Goal: Task Accomplishment & Management: Complete application form

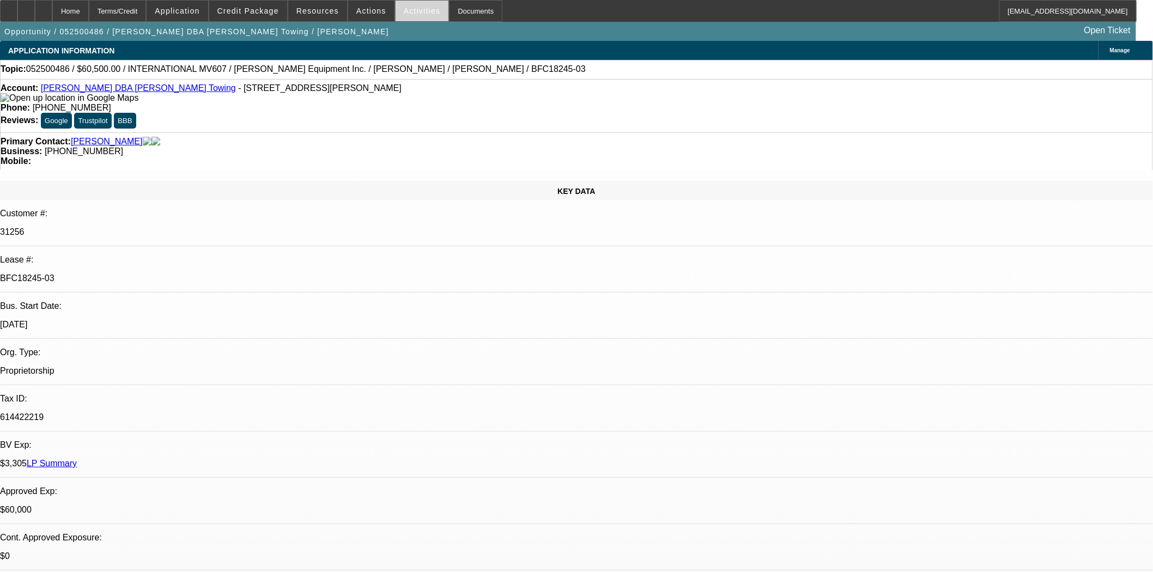
select select "0"
select select "2"
select select "0.1"
select select "4"
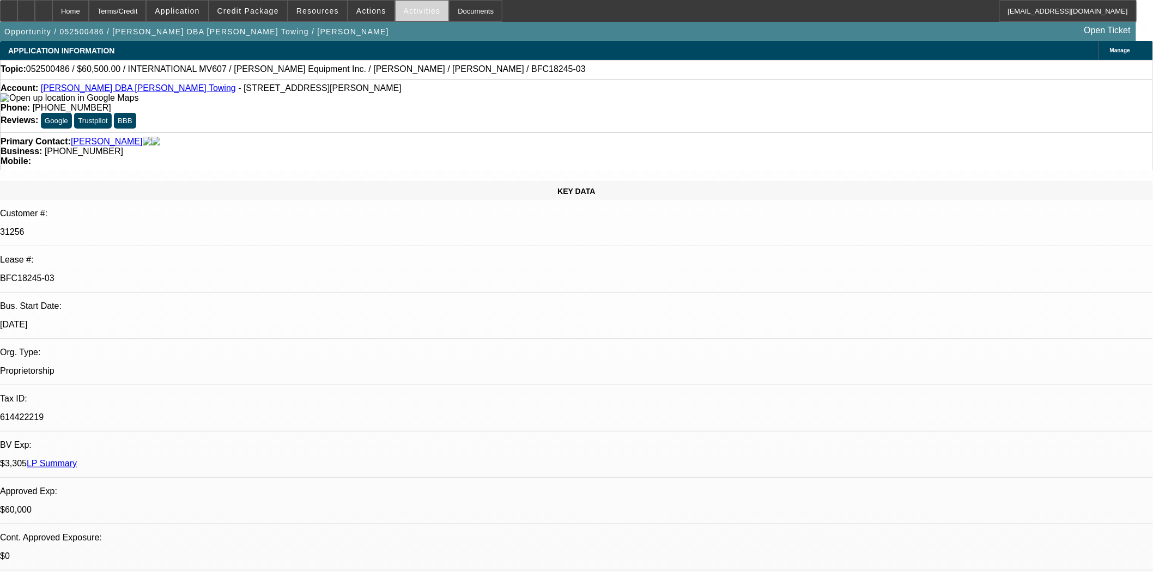
select select "0"
select select "2"
select select "0.1"
select select "4"
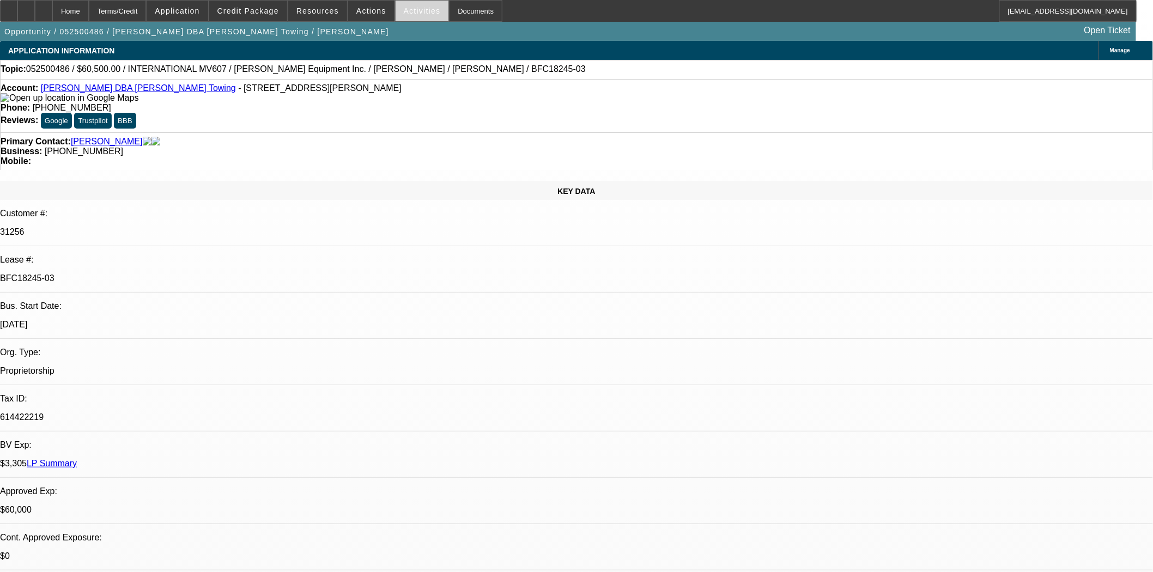
select select "0"
select select "2"
select select "0.1"
select select "4"
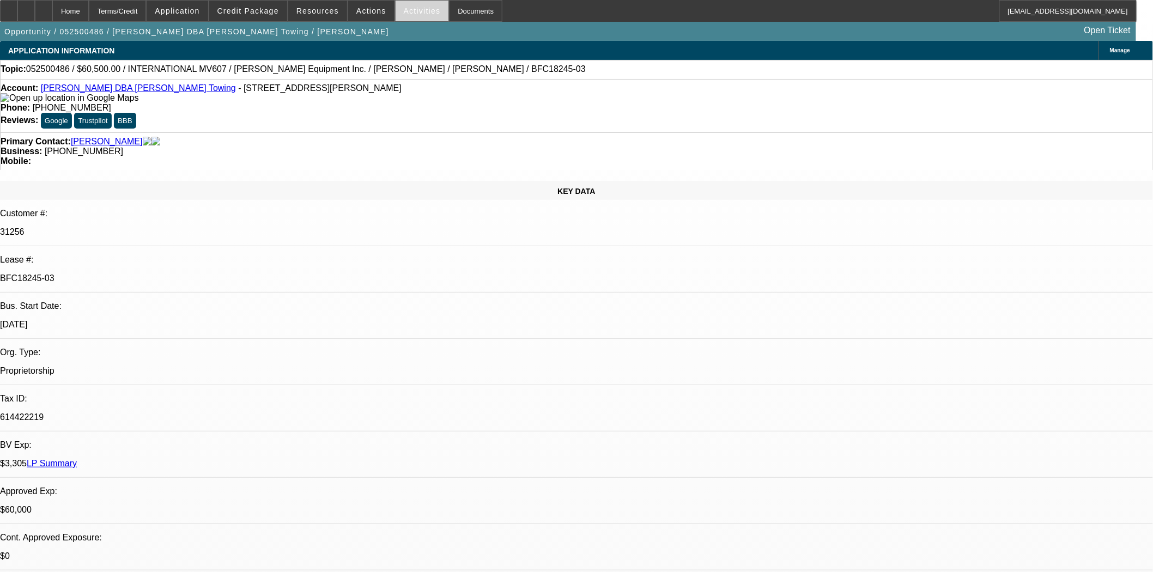
select select "0"
select select "3"
select select "0.1"
select select "4"
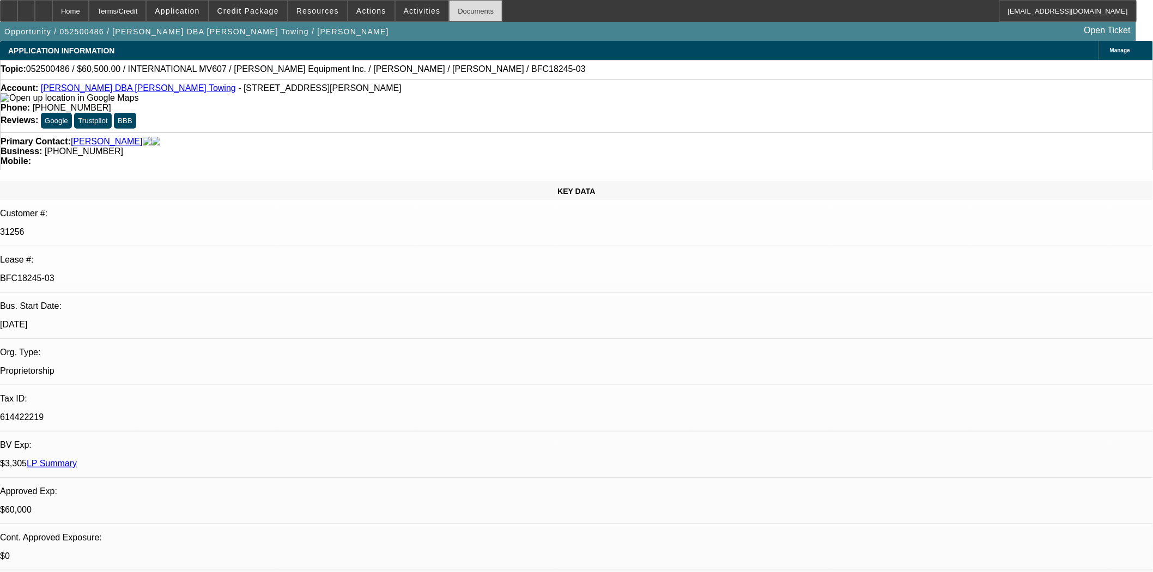
click at [470, 7] on div "Documents" at bounding box center [475, 11] width 53 height 22
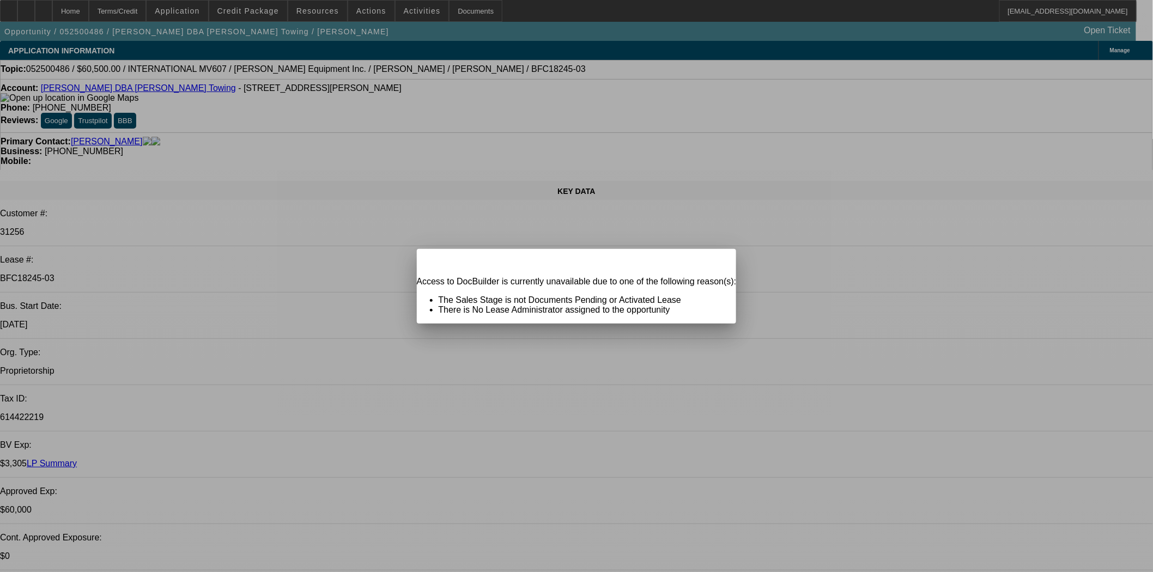
click at [715, 262] on span "Close" at bounding box center [722, 259] width 15 height 6
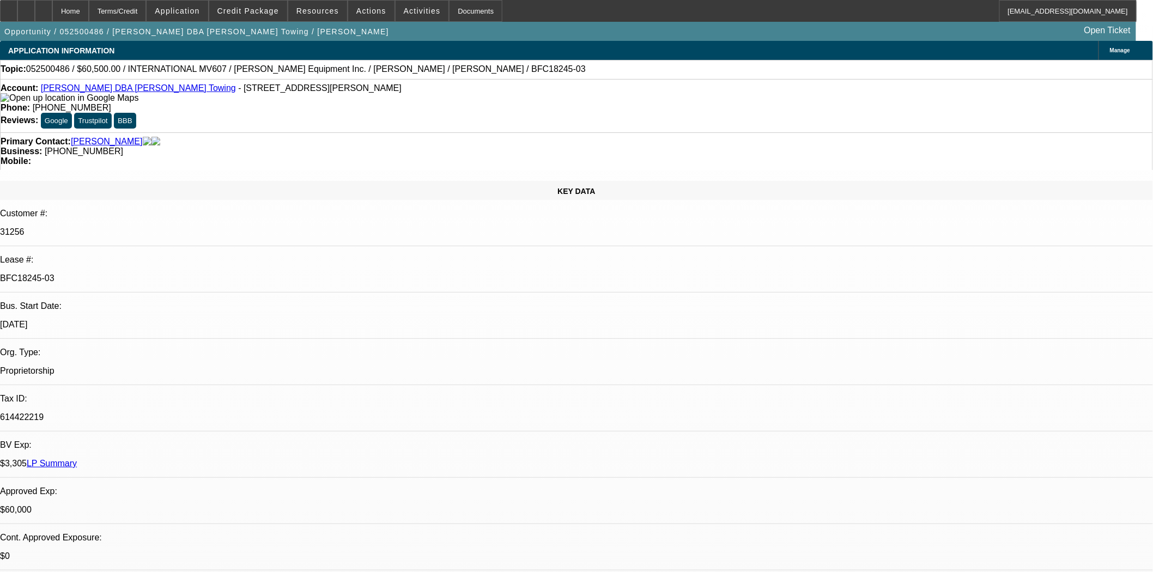
scroll to position [363, 0]
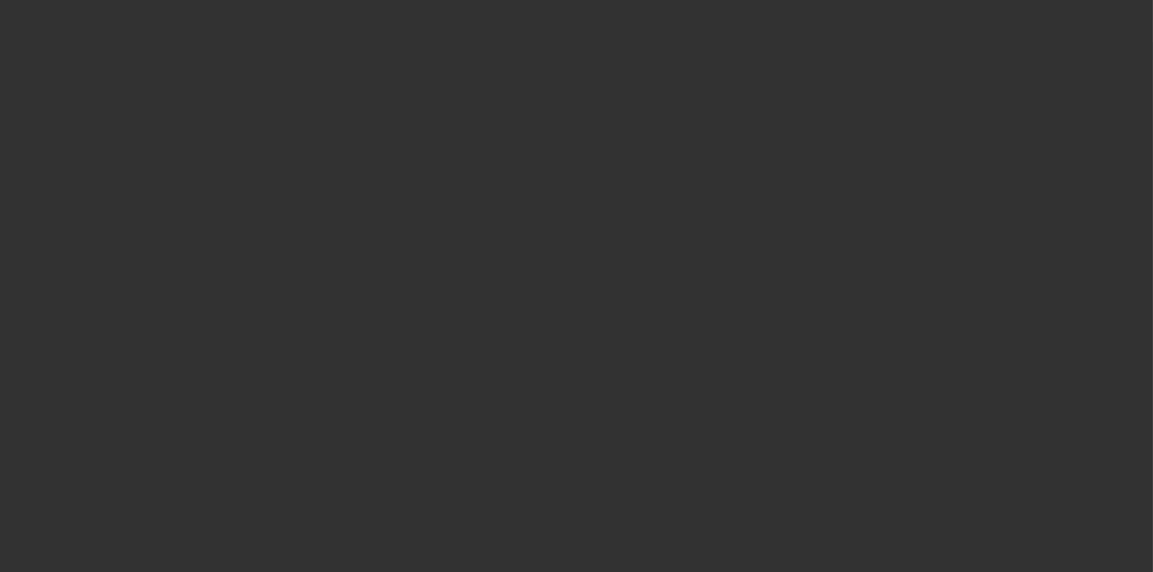
select select "4"
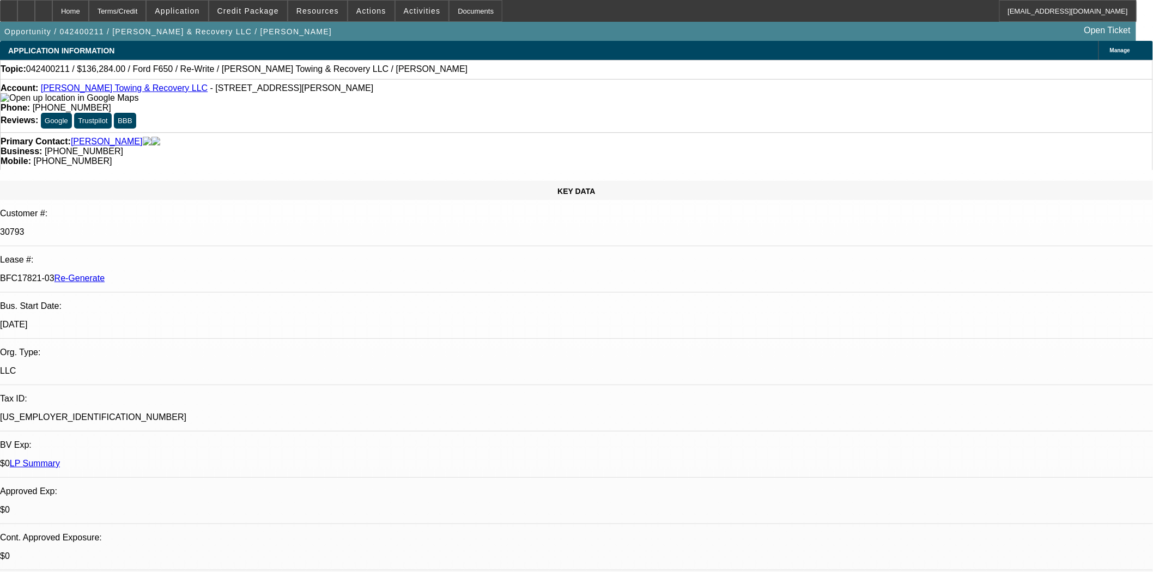
select select "0"
select select "2"
select select "0.1"
select select "4"
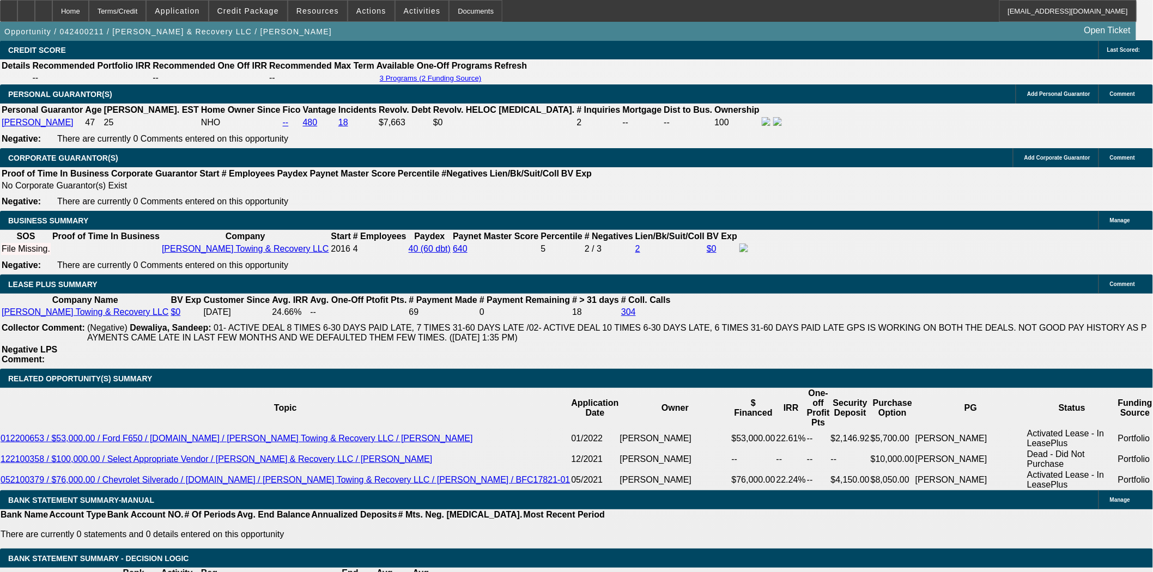
scroll to position [1877, 0]
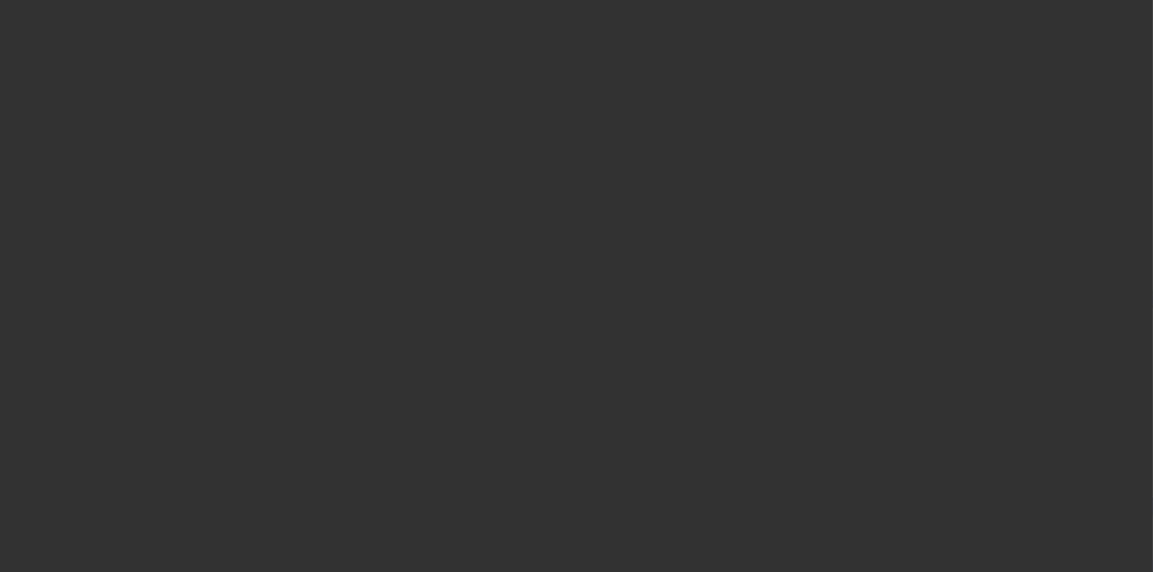
select select "3"
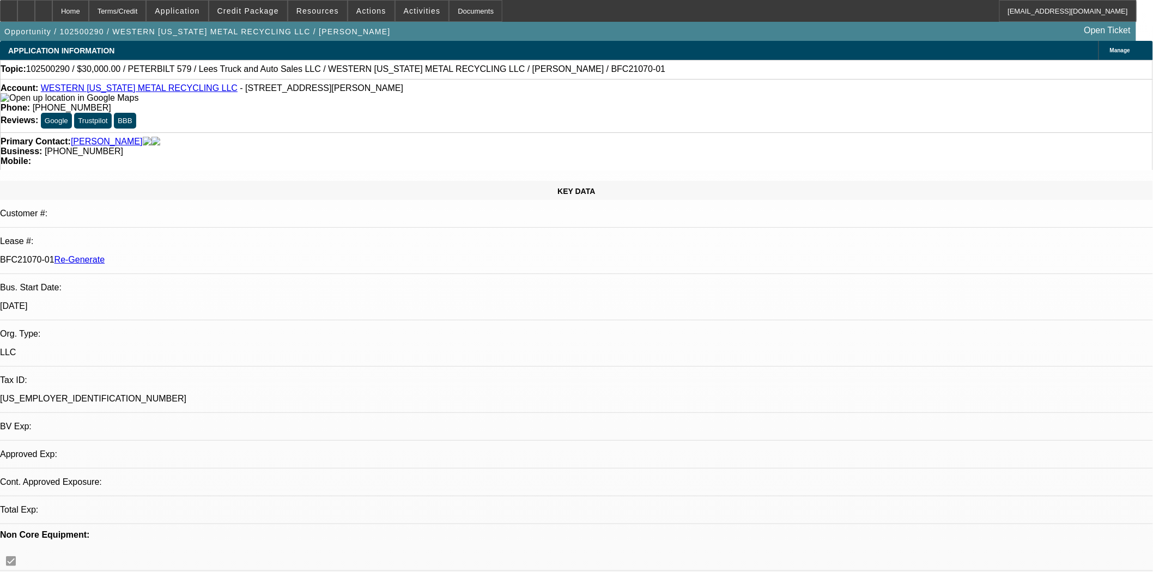
select select "0"
select select "3"
select select "0"
select select "6"
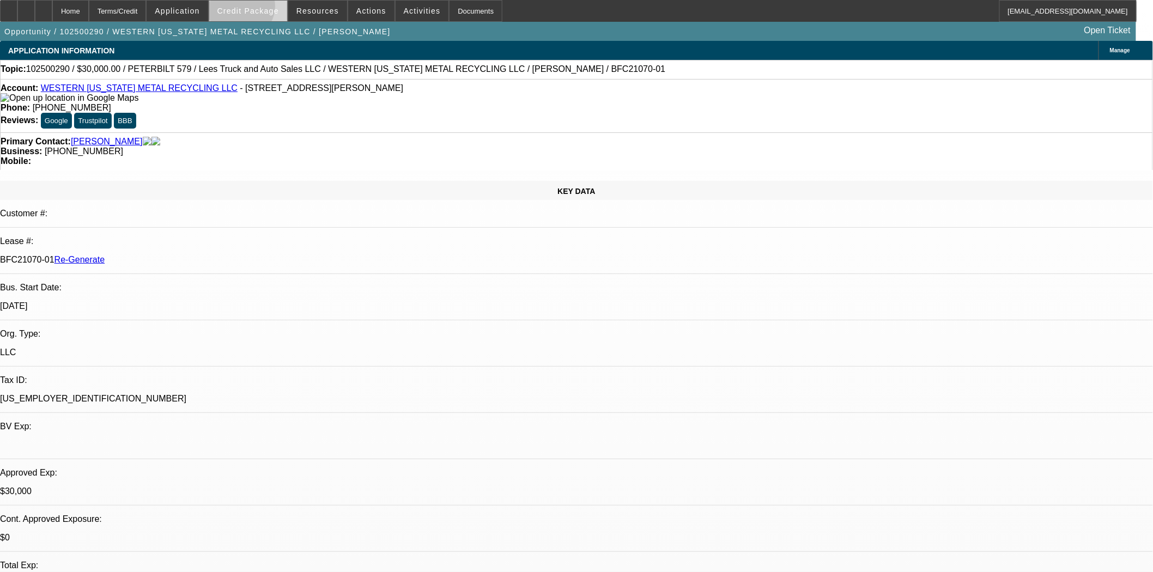
click at [258, 9] on span "Credit Package" at bounding box center [248, 11] width 62 height 9
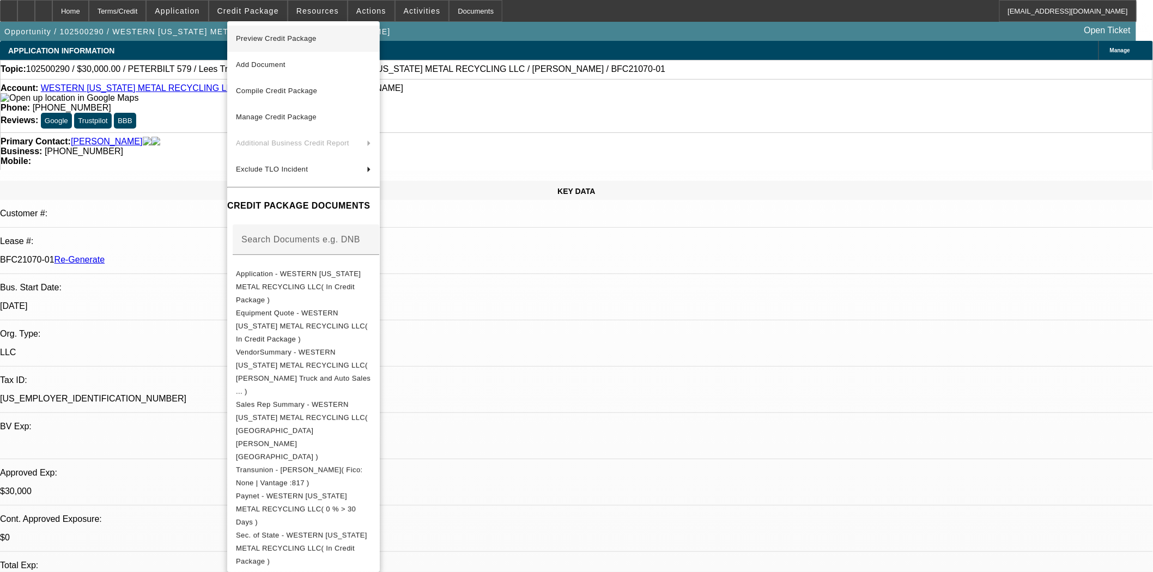
click at [265, 38] on span "Preview Credit Package" at bounding box center [276, 38] width 81 height 8
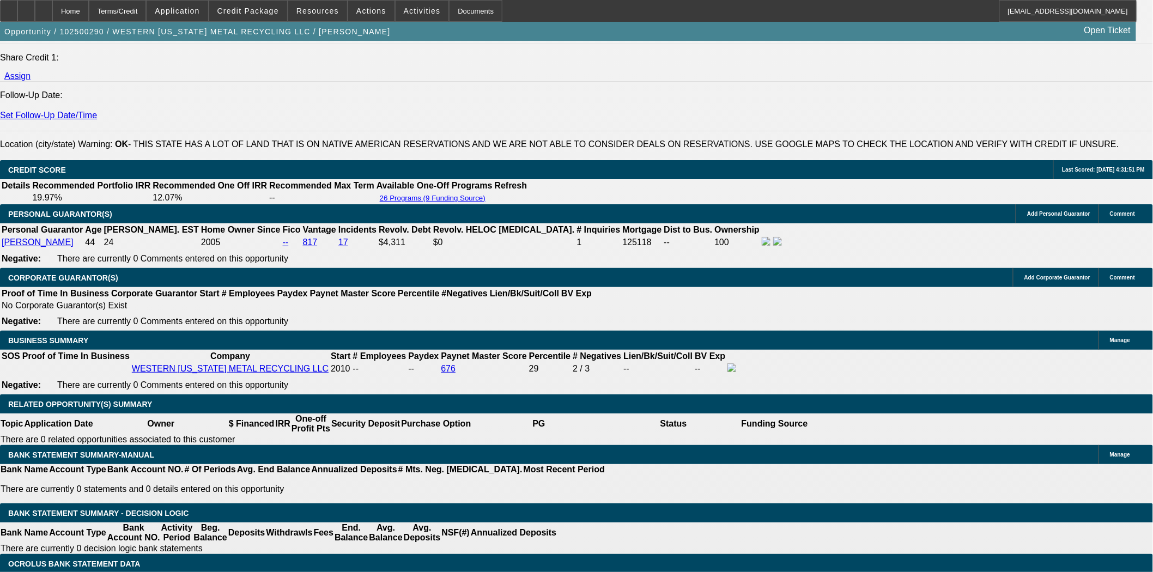
scroll to position [1453, 0]
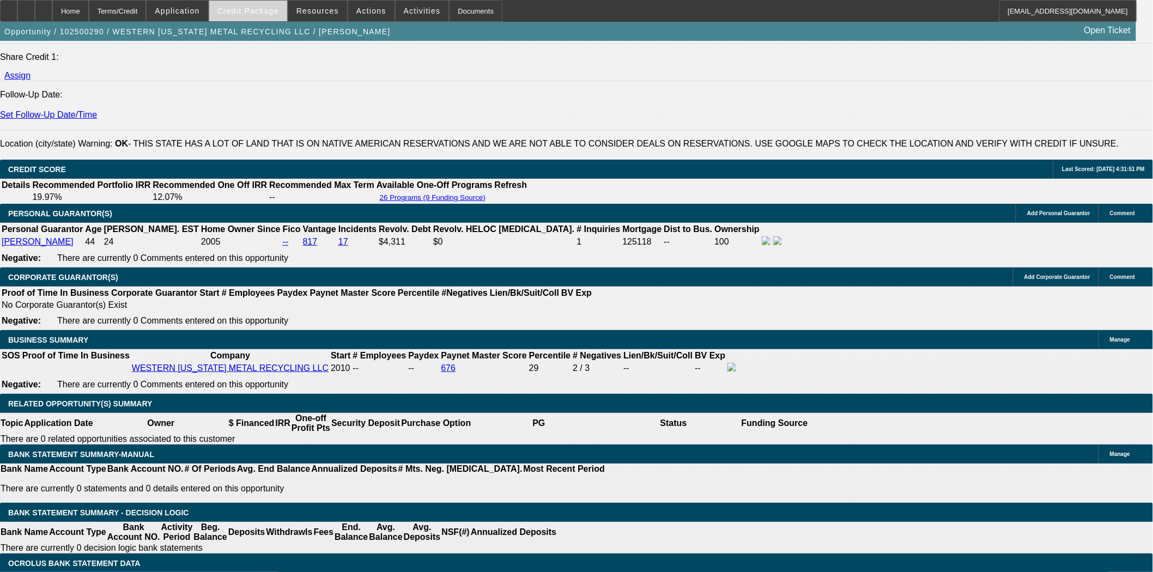
click at [258, 8] on span "Credit Package" at bounding box center [248, 11] width 62 height 9
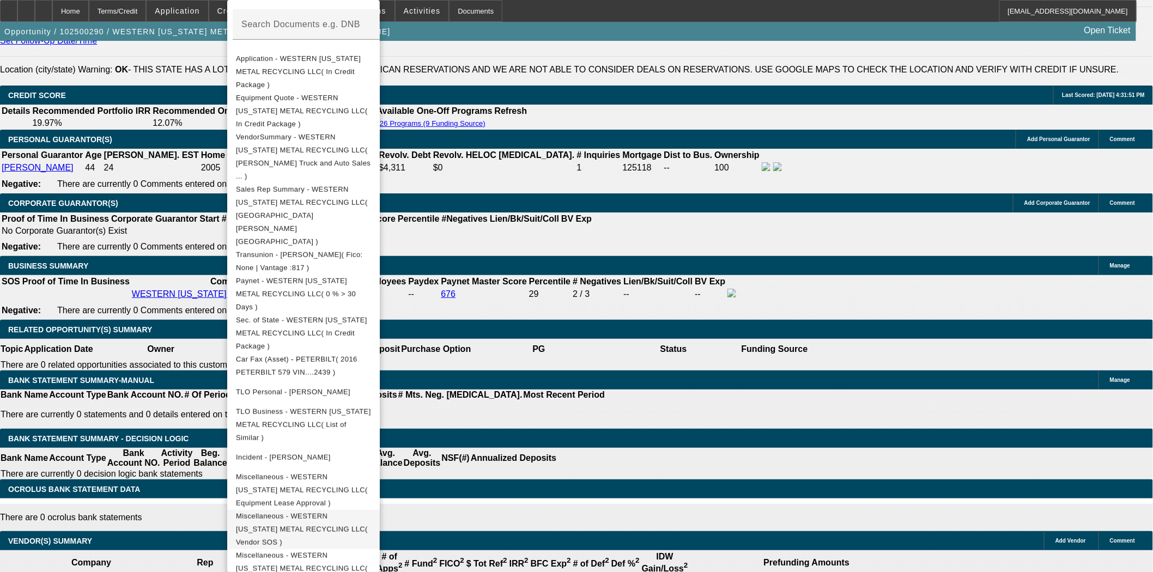
scroll to position [1797, 0]
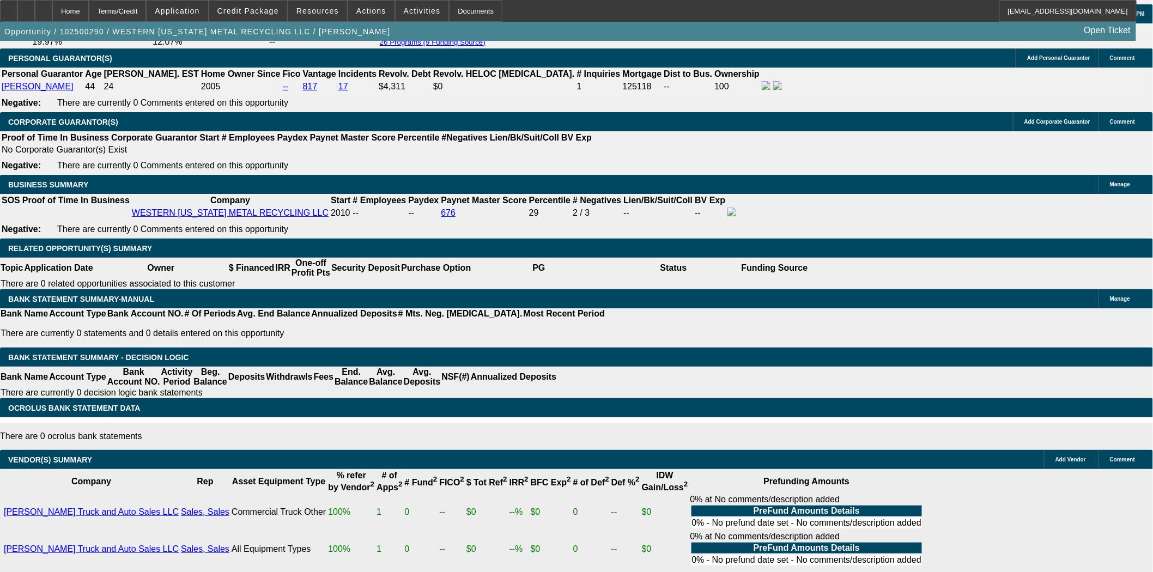
scroll to position [1676, 0]
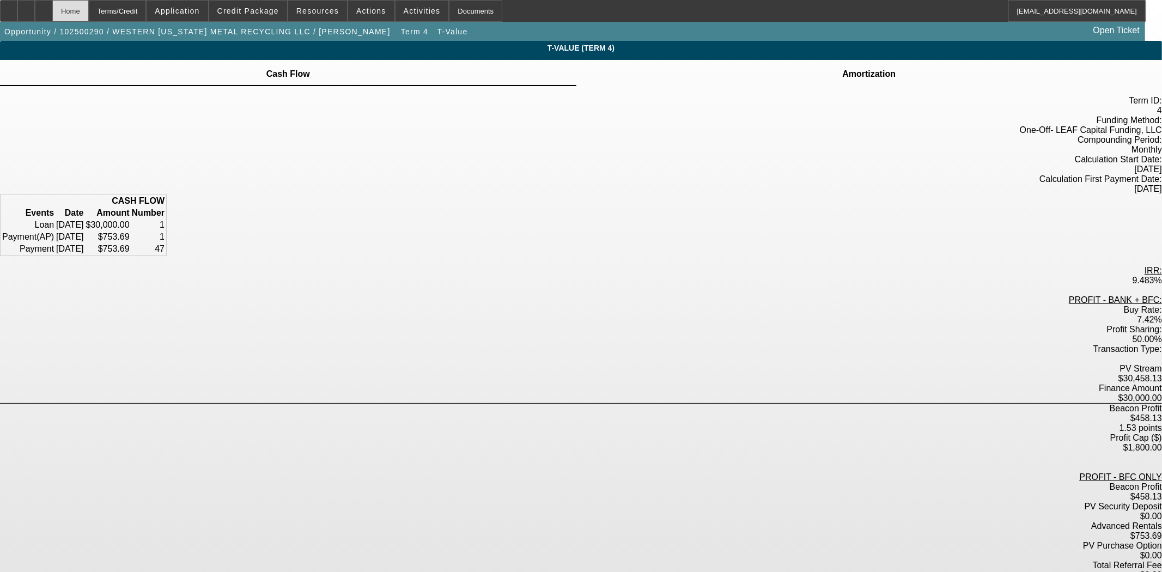
click at [89, 18] on div "Home" at bounding box center [70, 11] width 37 height 22
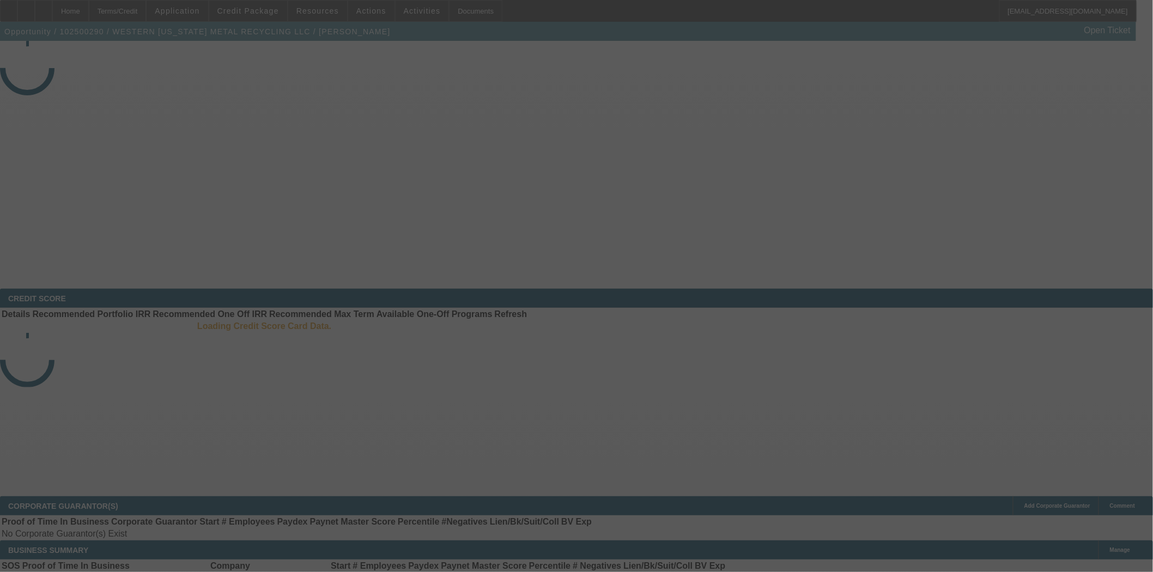
select select "3"
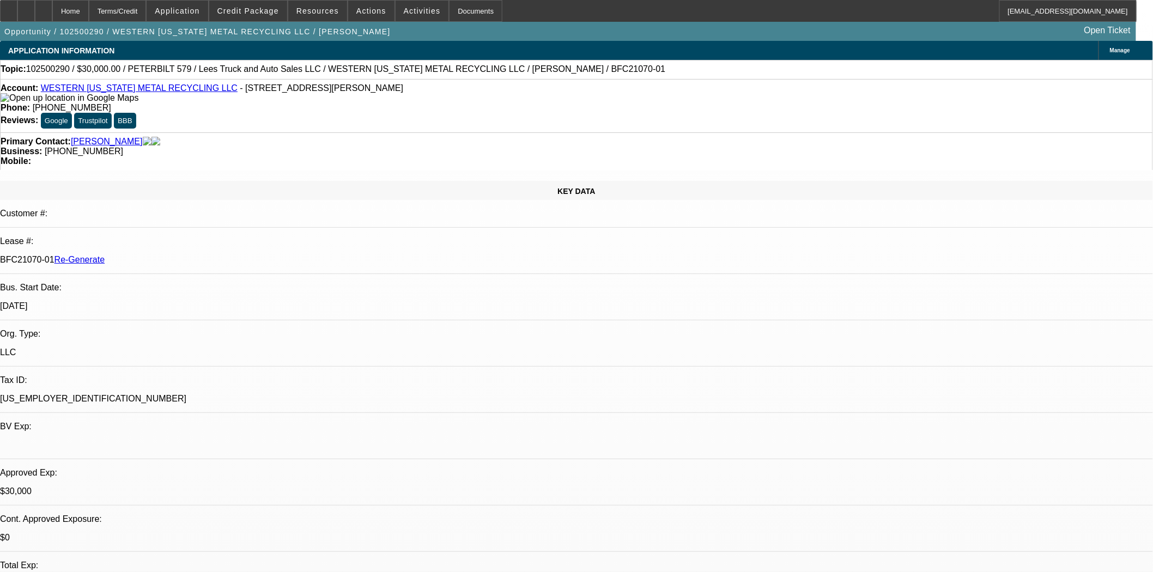
select select "0"
select select "3"
select select "0"
select select "6"
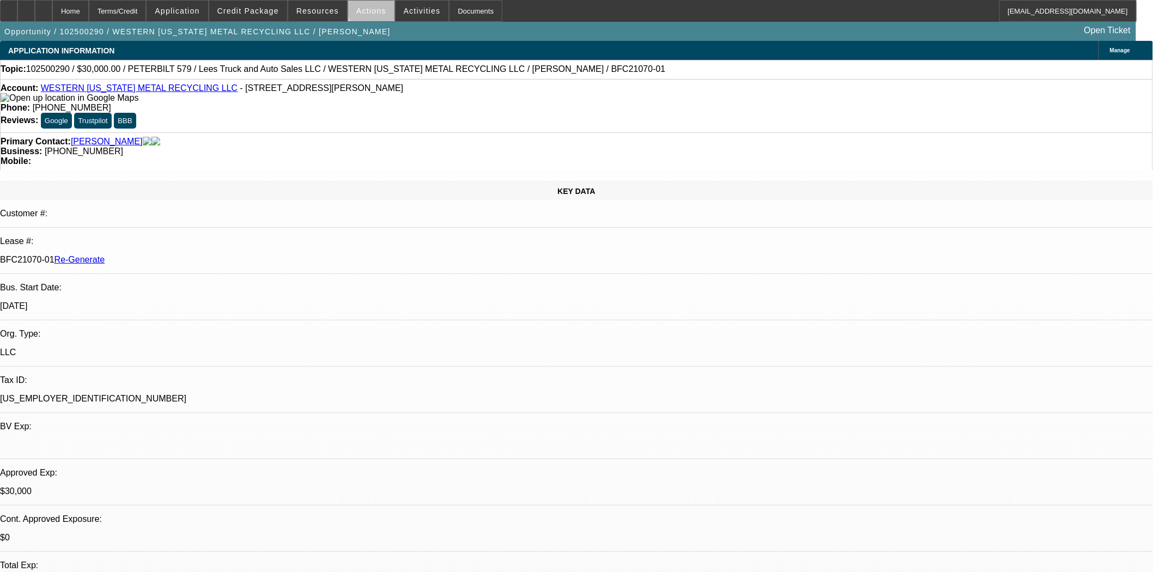
click at [372, 9] on span "Actions" at bounding box center [371, 11] width 30 height 9
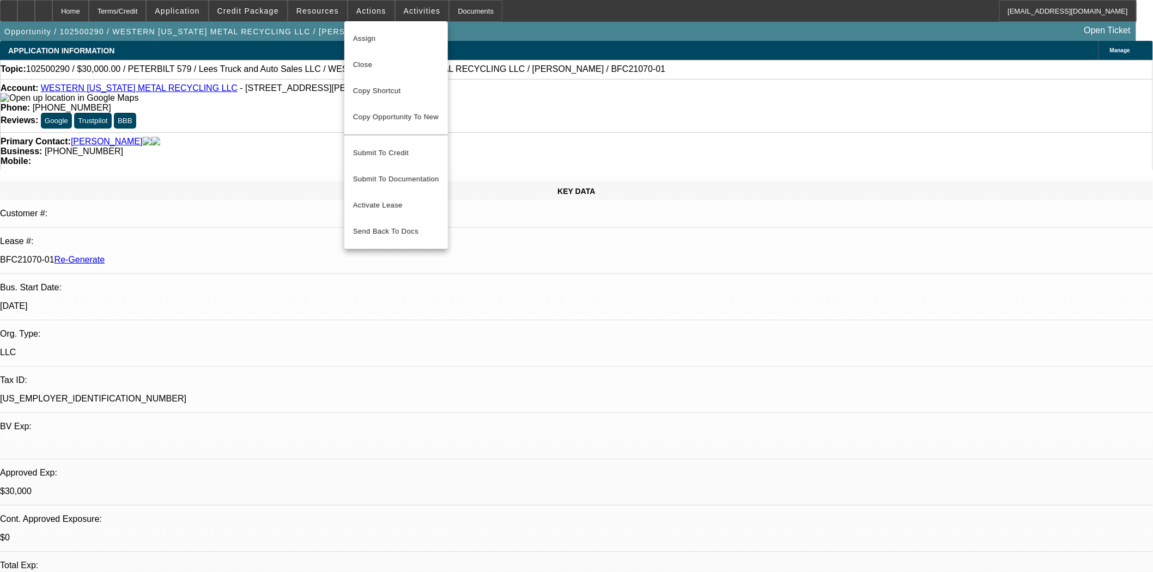
click at [367, 35] on span "Assign" at bounding box center [396, 38] width 86 height 13
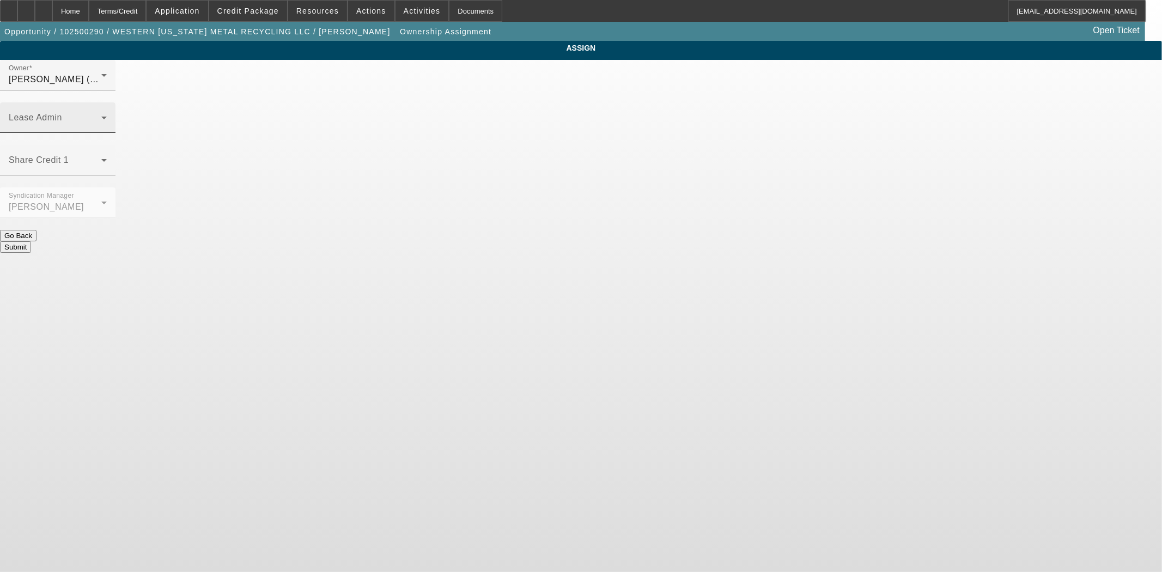
click at [107, 102] on div "Lease Admin" at bounding box center [58, 117] width 98 height 31
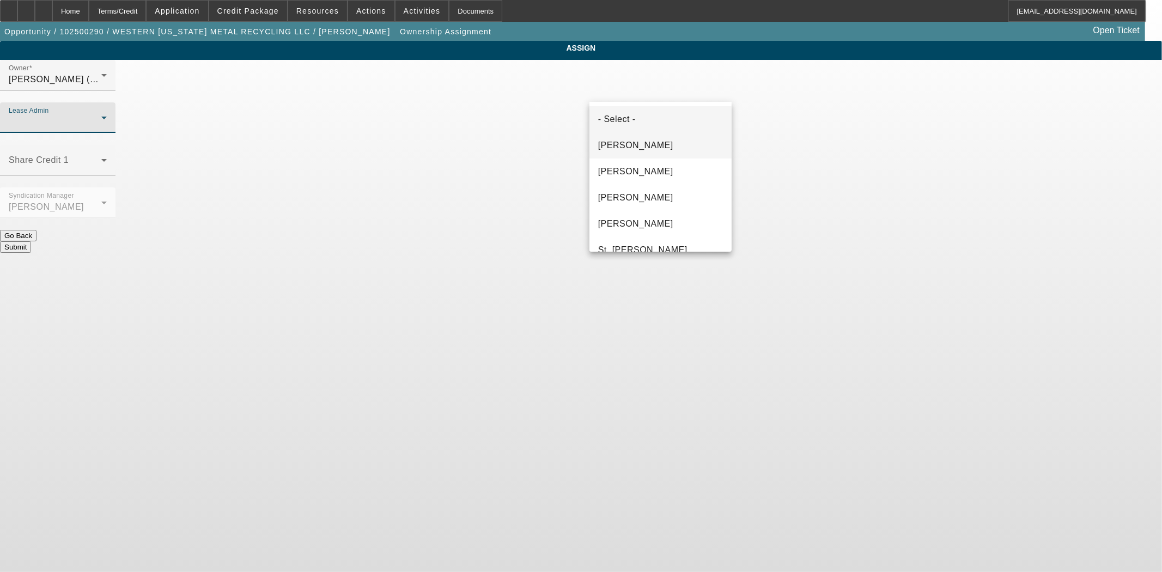
click at [609, 136] on mat-option "Byrne, Mark" at bounding box center [661, 145] width 142 height 26
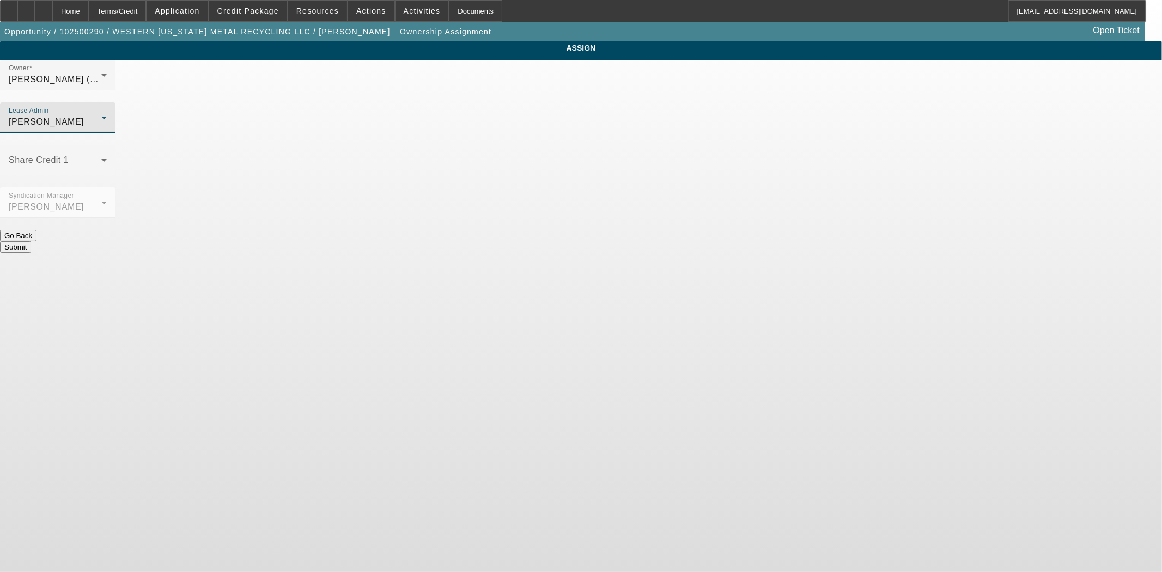
click at [31, 241] on button "Submit" at bounding box center [15, 246] width 31 height 11
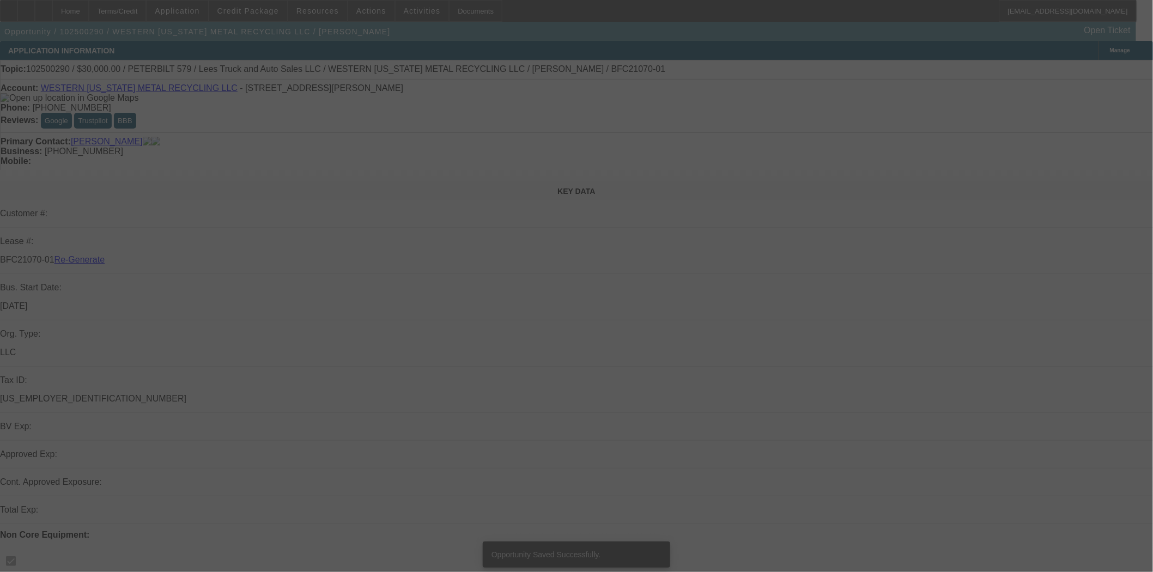
select select "3"
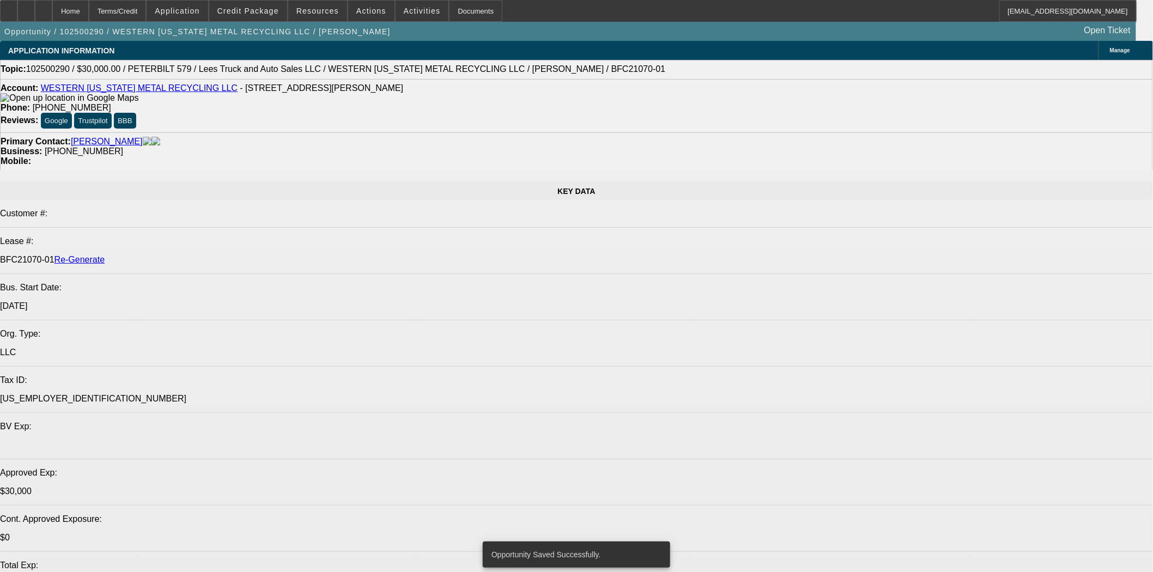
select select "0"
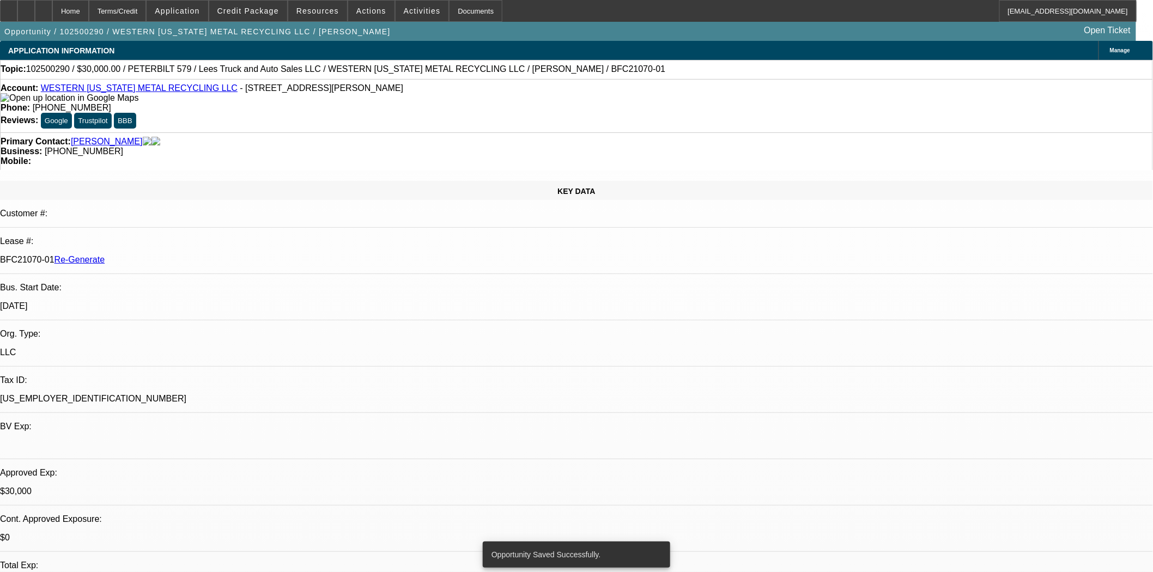
select select "0"
select select "3"
select select "0"
select select "6"
click at [466, 15] on div "Documents" at bounding box center [475, 11] width 53 height 22
